Goal: Task Accomplishment & Management: Manage account settings

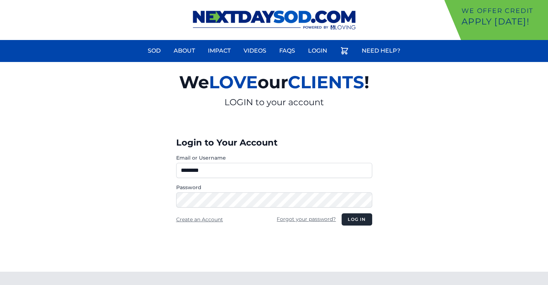
type input "********"
click at [341, 213] on button "Log in" at bounding box center [356, 219] width 30 height 12
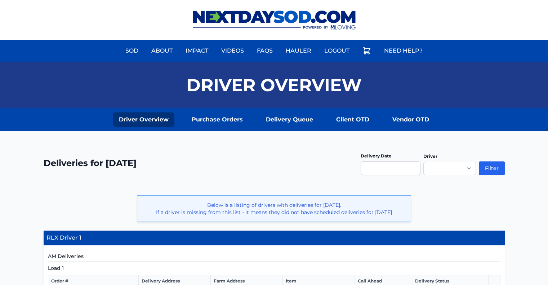
drag, startPoint x: 430, startPoint y: 0, endPoint x: 30, endPoint y: -9, distance: 400.3
drag, startPoint x: 36, startPoint y: 0, endPoint x: 91, endPoint y: 7, distance: 55.5
click at [91, 7] on div "Sod About Impact Videos FAQs Need Help? My Account" at bounding box center [274, 20] width 548 height 40
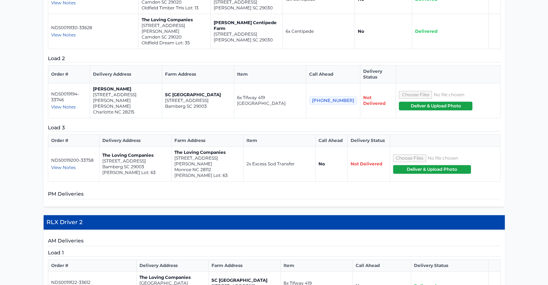
scroll to position [303, 0]
